Goal: Transaction & Acquisition: Purchase product/service

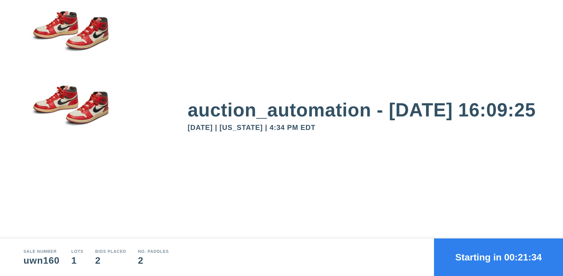
click at [498, 257] on button "Starting in 00:21:34" at bounding box center [498, 257] width 129 height 38
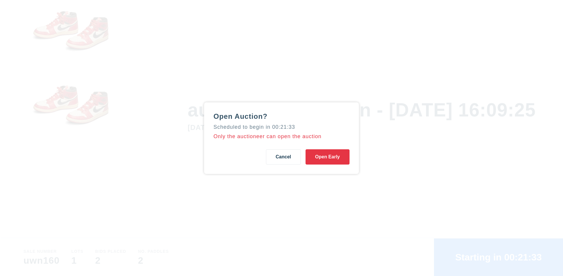
click at [327, 156] on button "Open Early" at bounding box center [327, 156] width 44 height 15
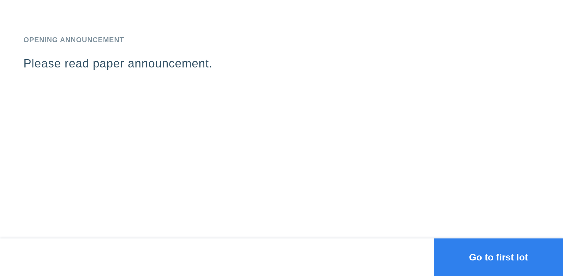
click at [498, 257] on button "Go to first lot" at bounding box center [498, 257] width 129 height 38
